Goal: Check status: Check status

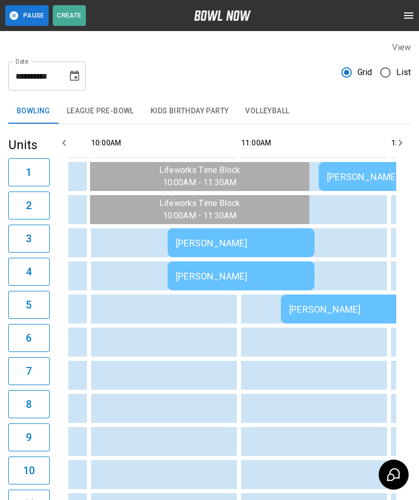
click at [197, 240] on div "[PERSON_NAME]" at bounding box center [241, 243] width 131 height 11
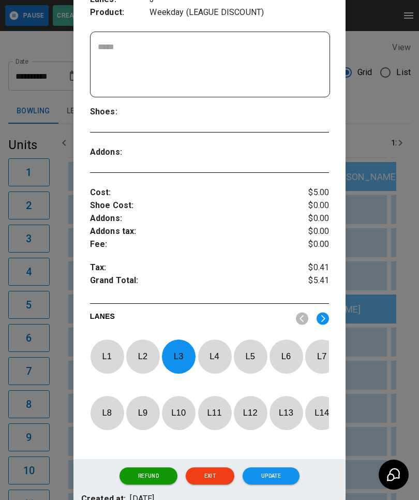
scroll to position [215, 0]
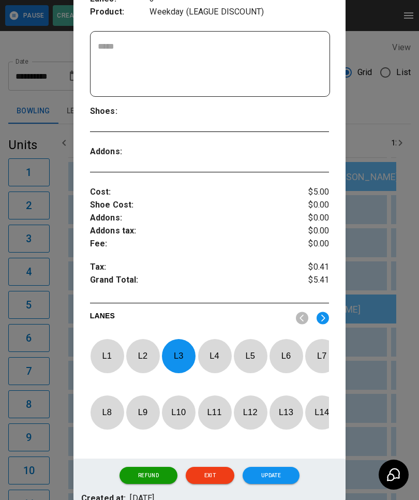
click at [60, 405] on div at bounding box center [209, 250] width 419 height 500
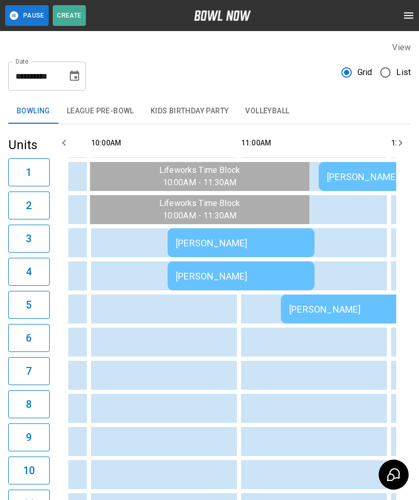
click at [257, 279] on div "[PERSON_NAME]" at bounding box center [241, 276] width 131 height 11
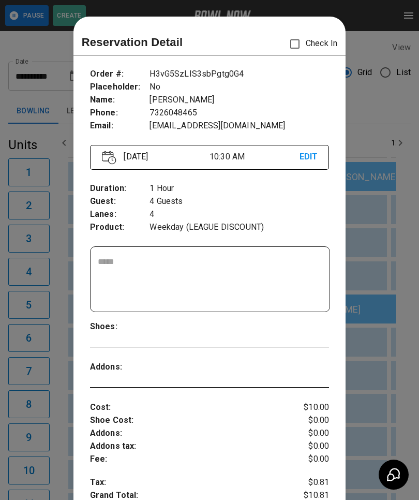
scroll to position [17, 0]
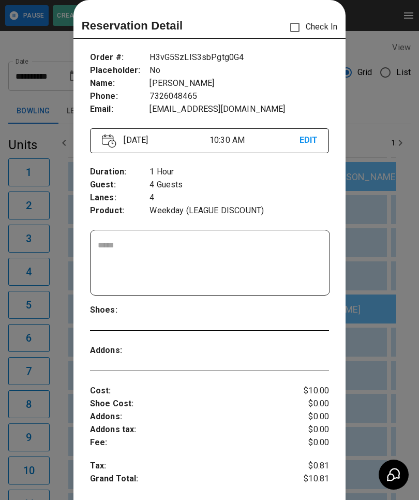
click at [49, 302] on div at bounding box center [209, 250] width 419 height 500
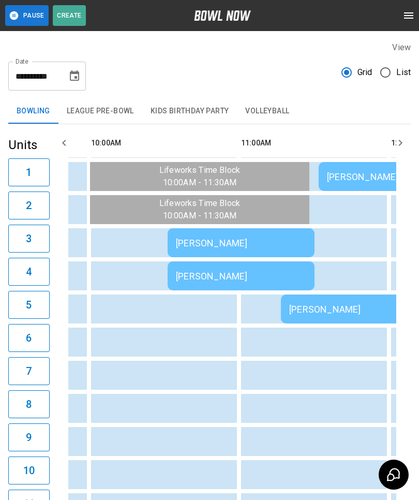
click at [230, 276] on div "[PERSON_NAME]" at bounding box center [241, 276] width 131 height 11
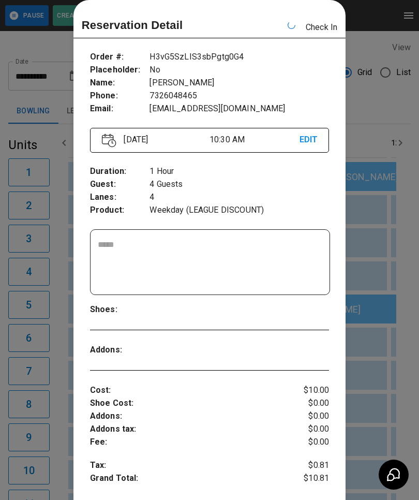
scroll to position [0, 150]
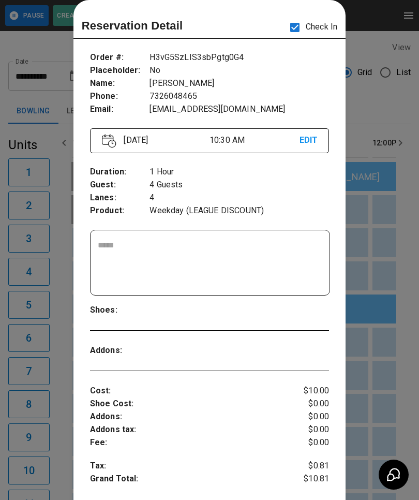
click at [42, 137] on div at bounding box center [209, 250] width 419 height 500
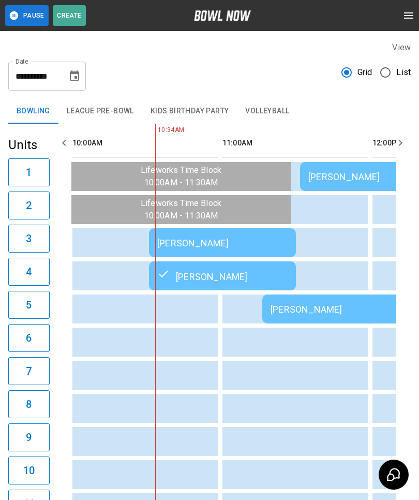
click at [207, 238] on div "[PERSON_NAME]" at bounding box center [222, 243] width 131 height 11
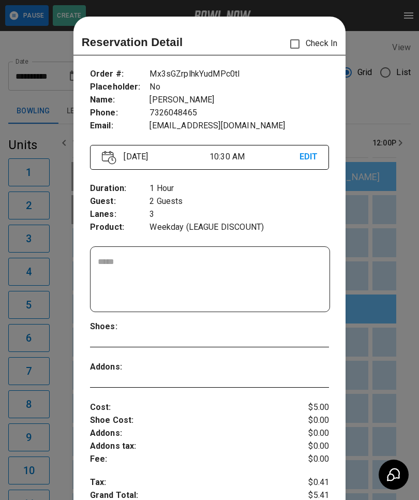
scroll to position [17, 0]
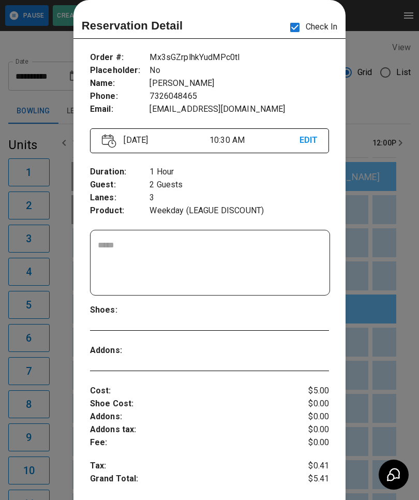
click at [41, 46] on div at bounding box center [209, 250] width 419 height 500
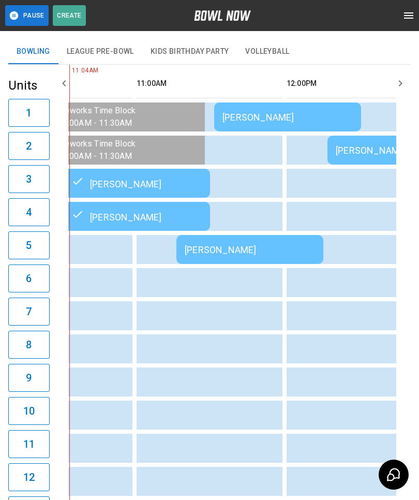
scroll to position [0, 237]
click at [205, 255] on div "[PERSON_NAME]" at bounding box center [249, 249] width 131 height 11
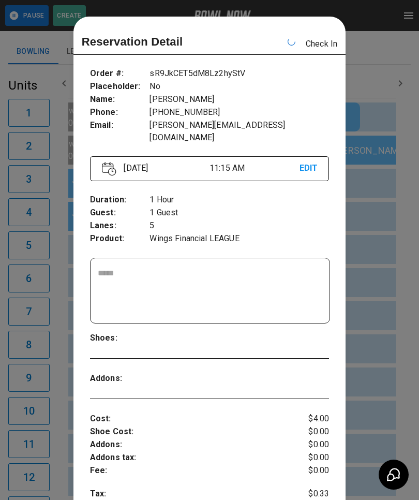
scroll to position [0, 300]
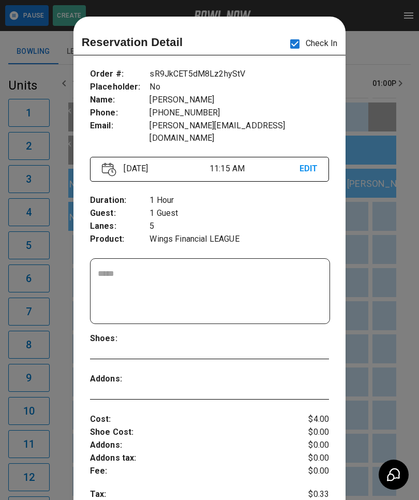
click at [54, 384] on div at bounding box center [209, 250] width 419 height 500
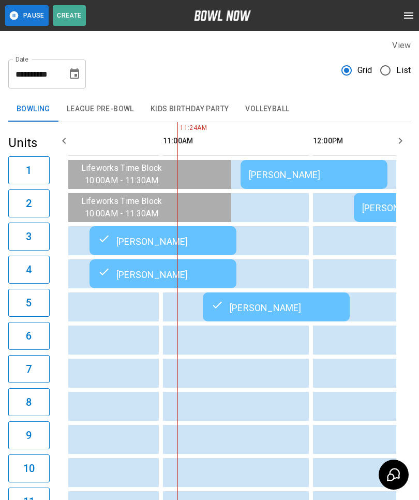
scroll to position [0, 215]
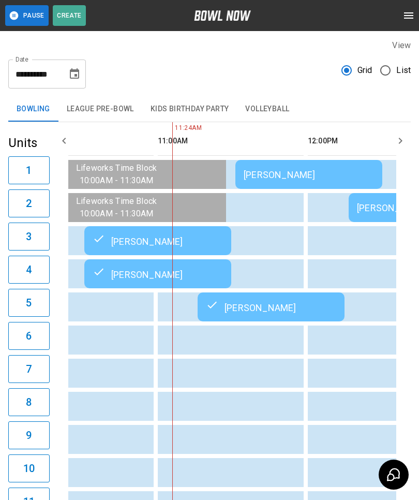
click at [273, 187] on td "[PERSON_NAME]" at bounding box center [309, 174] width 147 height 29
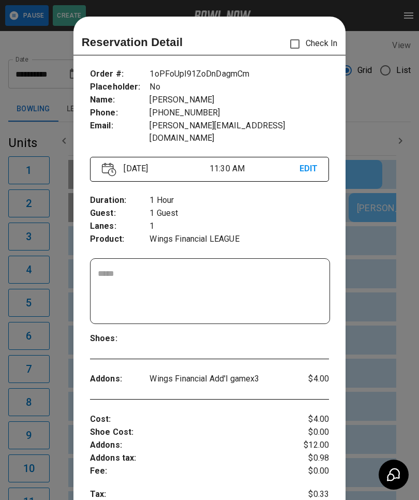
scroll to position [0, 0]
click at [149, 324] on div "Shoes :" at bounding box center [210, 339] width 240 height 30
click at [48, 307] on div at bounding box center [209, 250] width 419 height 500
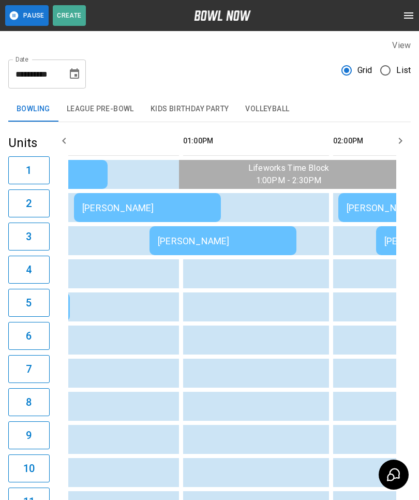
scroll to position [0, 498]
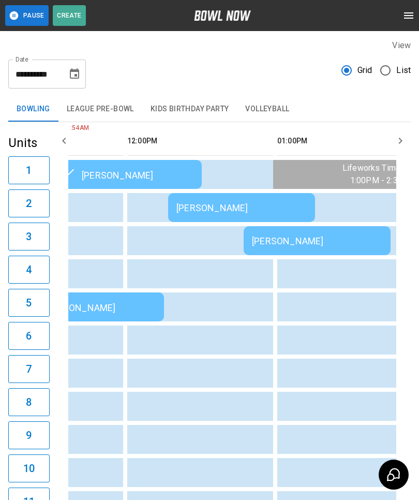
click at [218, 208] on div "[PERSON_NAME]" at bounding box center [242, 207] width 131 height 11
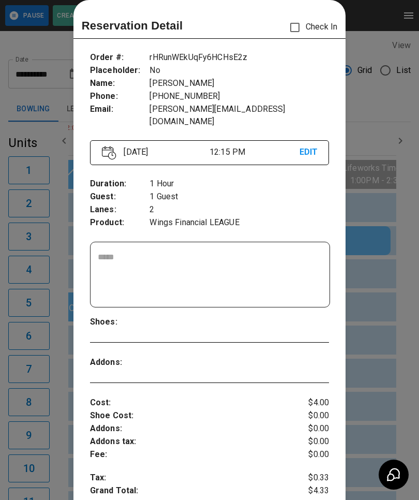
click at [385, 324] on div at bounding box center [209, 250] width 419 height 500
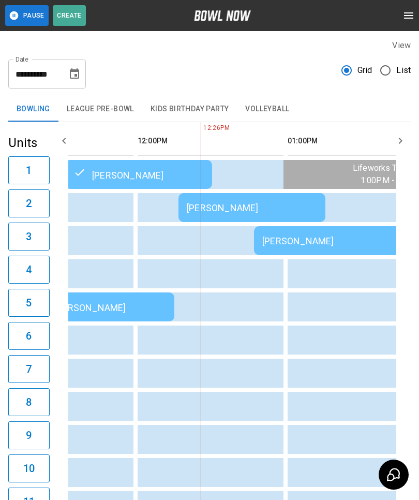
scroll to position [0, 442]
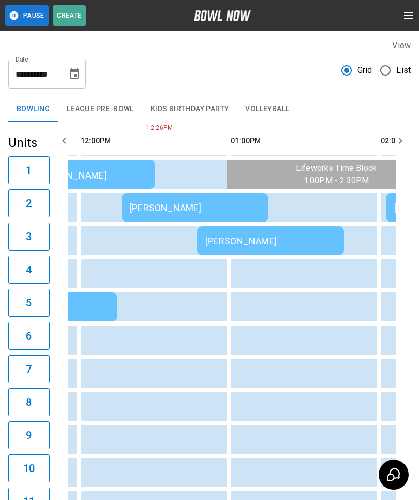
click at [173, 210] on div "[PERSON_NAME]" at bounding box center [195, 207] width 131 height 11
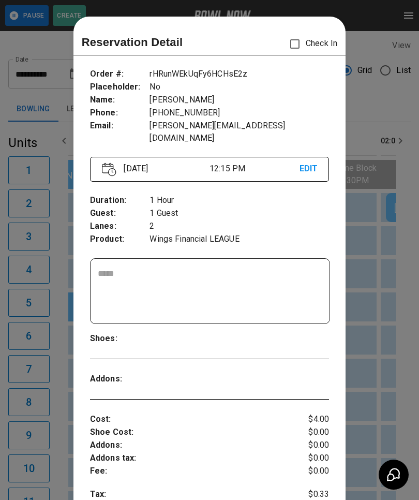
scroll to position [17, 0]
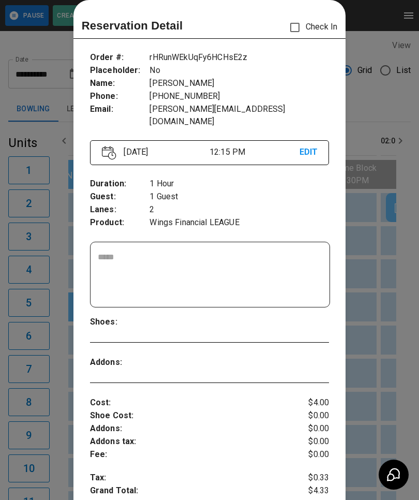
click at [48, 460] on div at bounding box center [209, 250] width 419 height 500
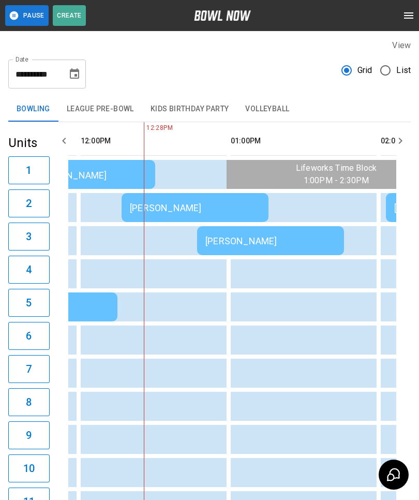
click at [179, 201] on td "[PERSON_NAME]" at bounding box center [195, 207] width 147 height 29
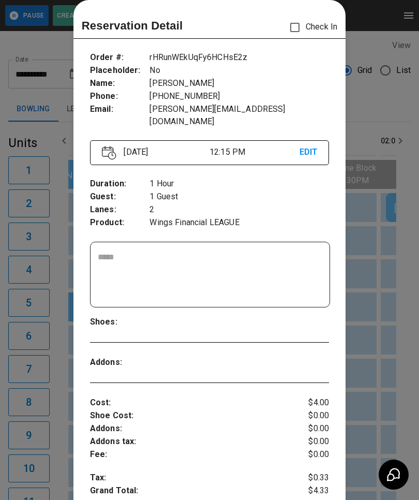
click at [33, 299] on div at bounding box center [209, 250] width 419 height 500
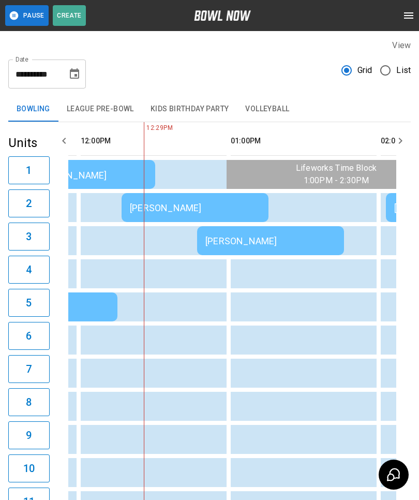
click at [229, 246] on div "[PERSON_NAME]" at bounding box center [271, 241] width 131 height 11
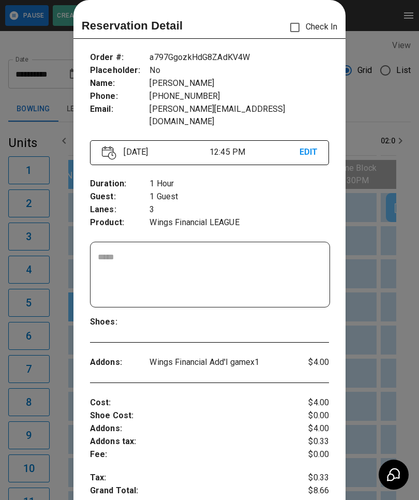
click at [30, 434] on div at bounding box center [209, 250] width 419 height 500
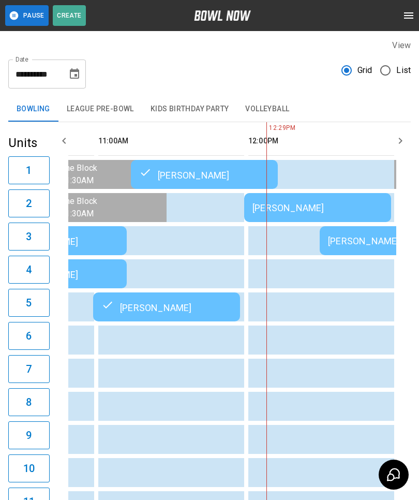
scroll to position [0, 400]
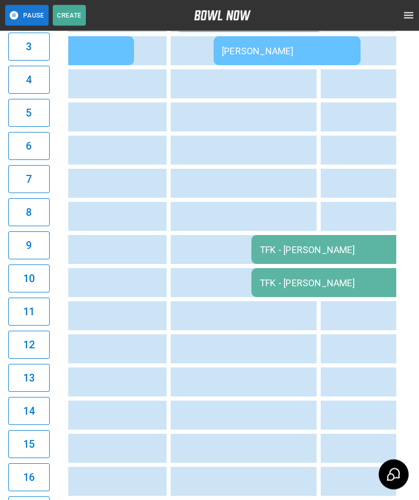
click at [131, 107] on td "sticky table" at bounding box center [117, 117] width 34 height 29
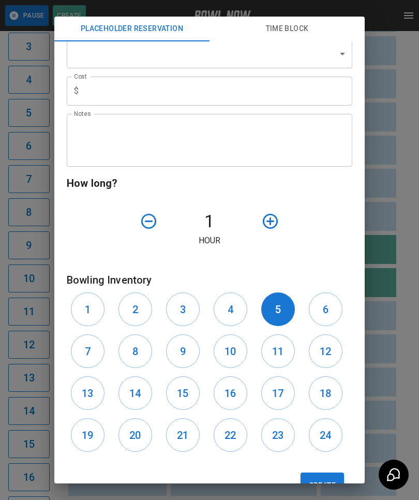
click at [21, 282] on div "**********" at bounding box center [209, 250] width 419 height 500
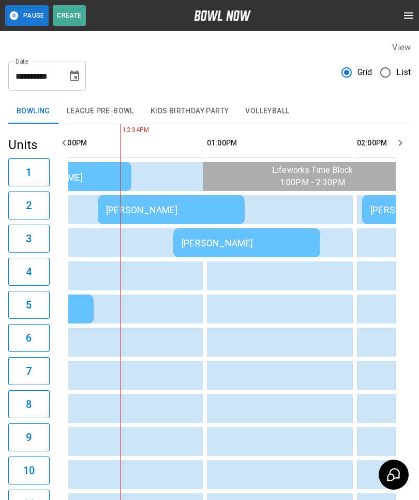
scroll to position [0, 428]
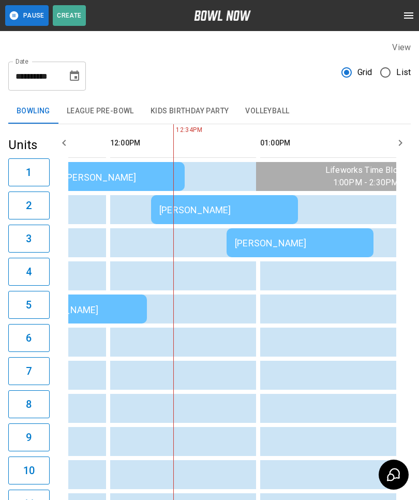
click at [212, 206] on div "[PERSON_NAME]" at bounding box center [225, 210] width 131 height 11
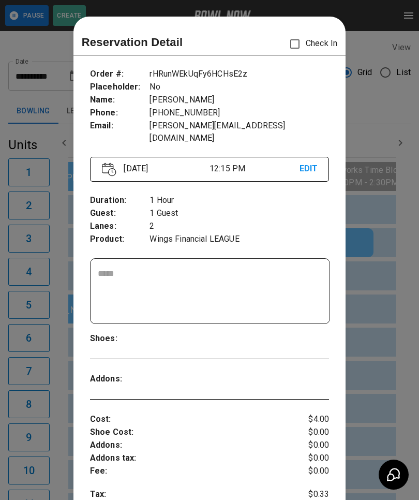
scroll to position [17, 0]
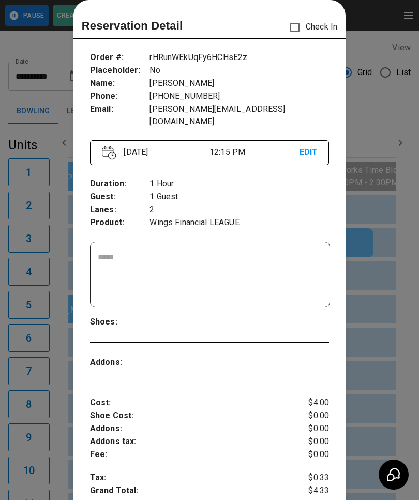
click at [360, 302] on div at bounding box center [209, 250] width 419 height 500
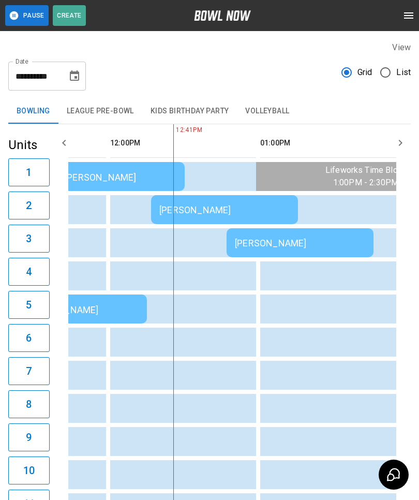
click at [277, 243] on div "[PERSON_NAME]" at bounding box center [300, 243] width 131 height 11
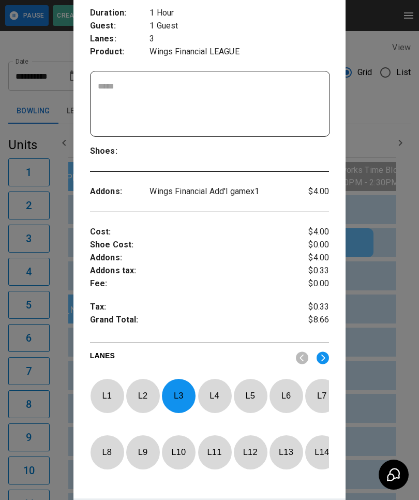
click at [45, 250] on div at bounding box center [209, 250] width 419 height 500
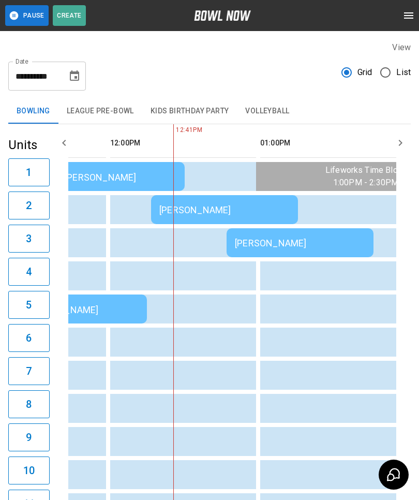
click at [284, 248] on div "[PERSON_NAME]" at bounding box center [300, 243] width 131 height 11
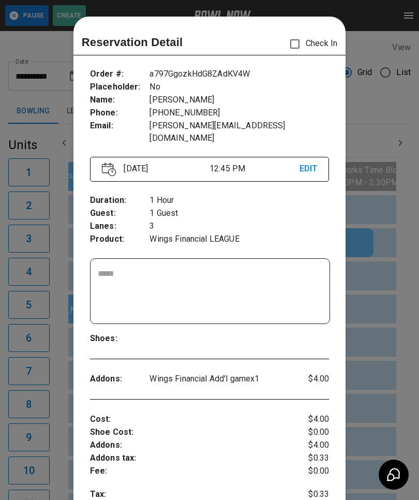
scroll to position [0, 0]
click at [53, 418] on div at bounding box center [209, 250] width 419 height 500
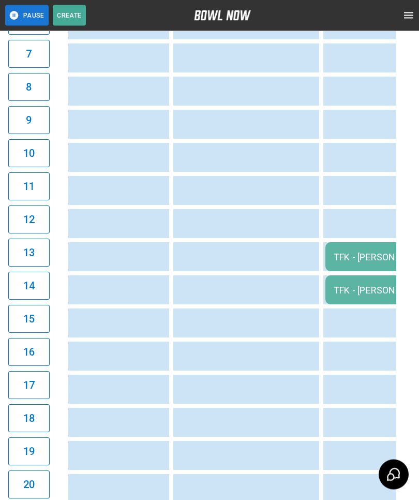
scroll to position [317, 0]
